Goal: Navigation & Orientation: Find specific page/section

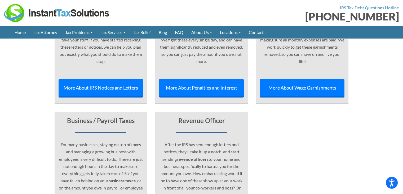
scroll to position [2056, 0]
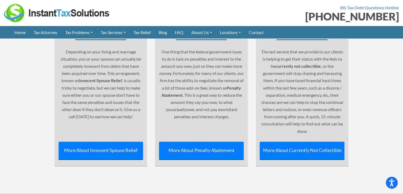
scroll to position [2287, 0]
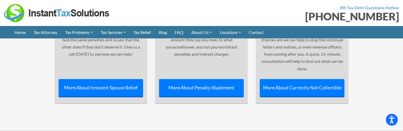
scroll to position [2269, 0]
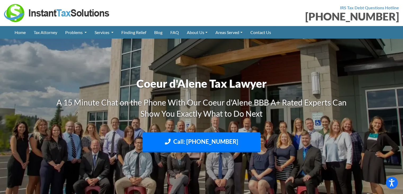
click at [181, 8] on div at bounding box center [101, 13] width 194 height 18
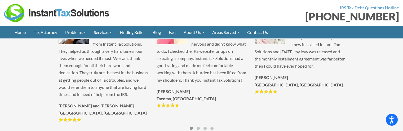
scroll to position [1312, 0]
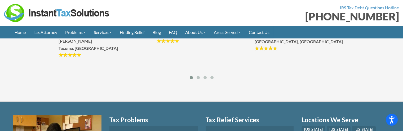
scroll to position [1418, 0]
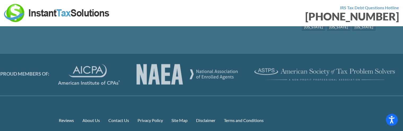
scroll to position [2926, 0]
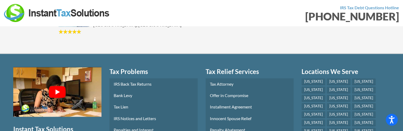
scroll to position [2687, 0]
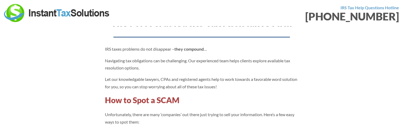
scroll to position [949, 0]
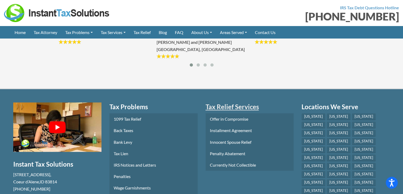
scroll to position [725, 0]
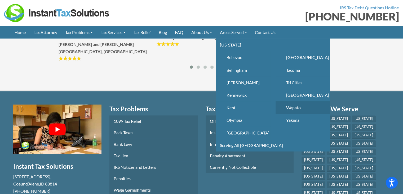
click at [300, 107] on link "Wapato" at bounding box center [303, 107] width 54 height 12
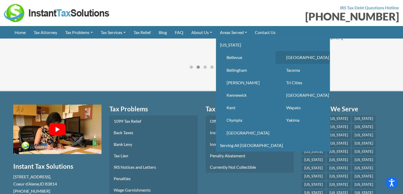
click at [301, 58] on link "[GEOGRAPHIC_DATA]" at bounding box center [303, 57] width 54 height 12
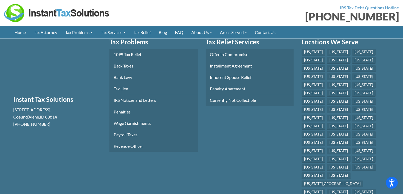
scroll to position [2143, 0]
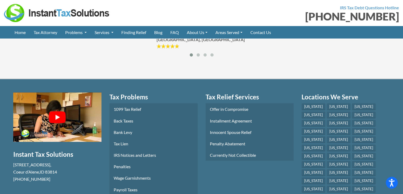
scroll to position [1348, 0]
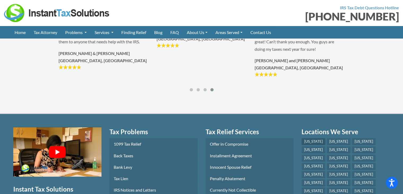
click at [310, 138] on link "[US_STATE]" at bounding box center [314, 141] width 24 height 7
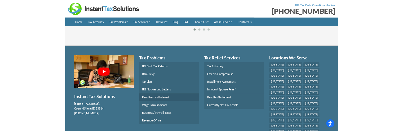
scroll to position [741, 0]
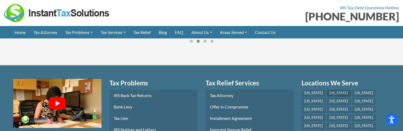
click at [330, 90] on link "[US_STATE]" at bounding box center [339, 93] width 24 height 7
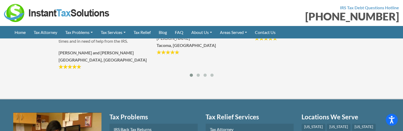
scroll to position [725, 0]
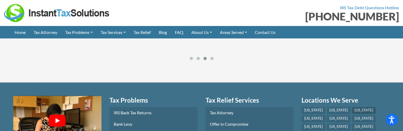
click at [352, 107] on link "[US_STATE]" at bounding box center [364, 110] width 24 height 7
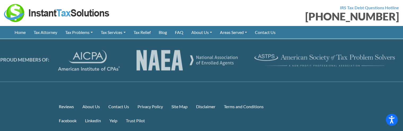
scroll to position [990, 0]
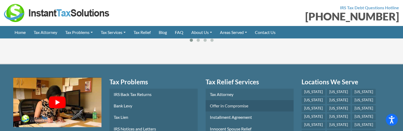
scroll to position [752, 0]
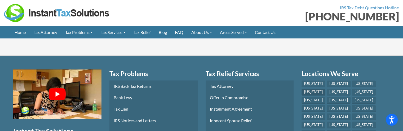
click at [326, 89] on link "[US_STATE]" at bounding box center [314, 92] width 24 height 7
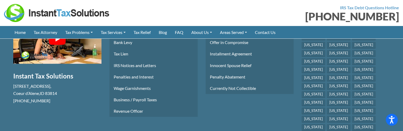
scroll to position [752, 0]
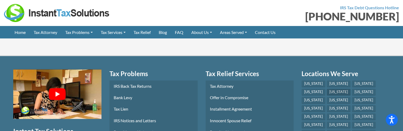
click at [327, 89] on link "[US_STATE]" at bounding box center [339, 92] width 24 height 7
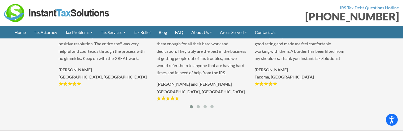
scroll to position [901, 0]
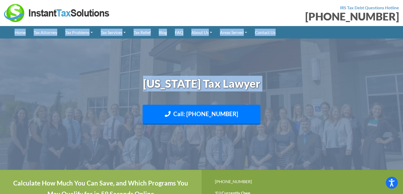
drag, startPoint x: 403, startPoint y: 19, endPoint x: 406, endPoint y: 155, distance: 136.4
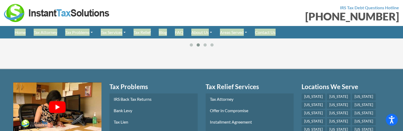
scroll to position [716, 0]
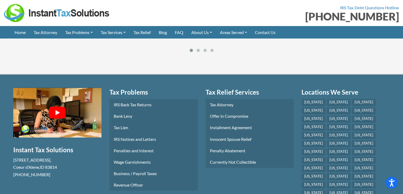
scroll to position [742, 0]
